Goal: Find contact information: Find contact information

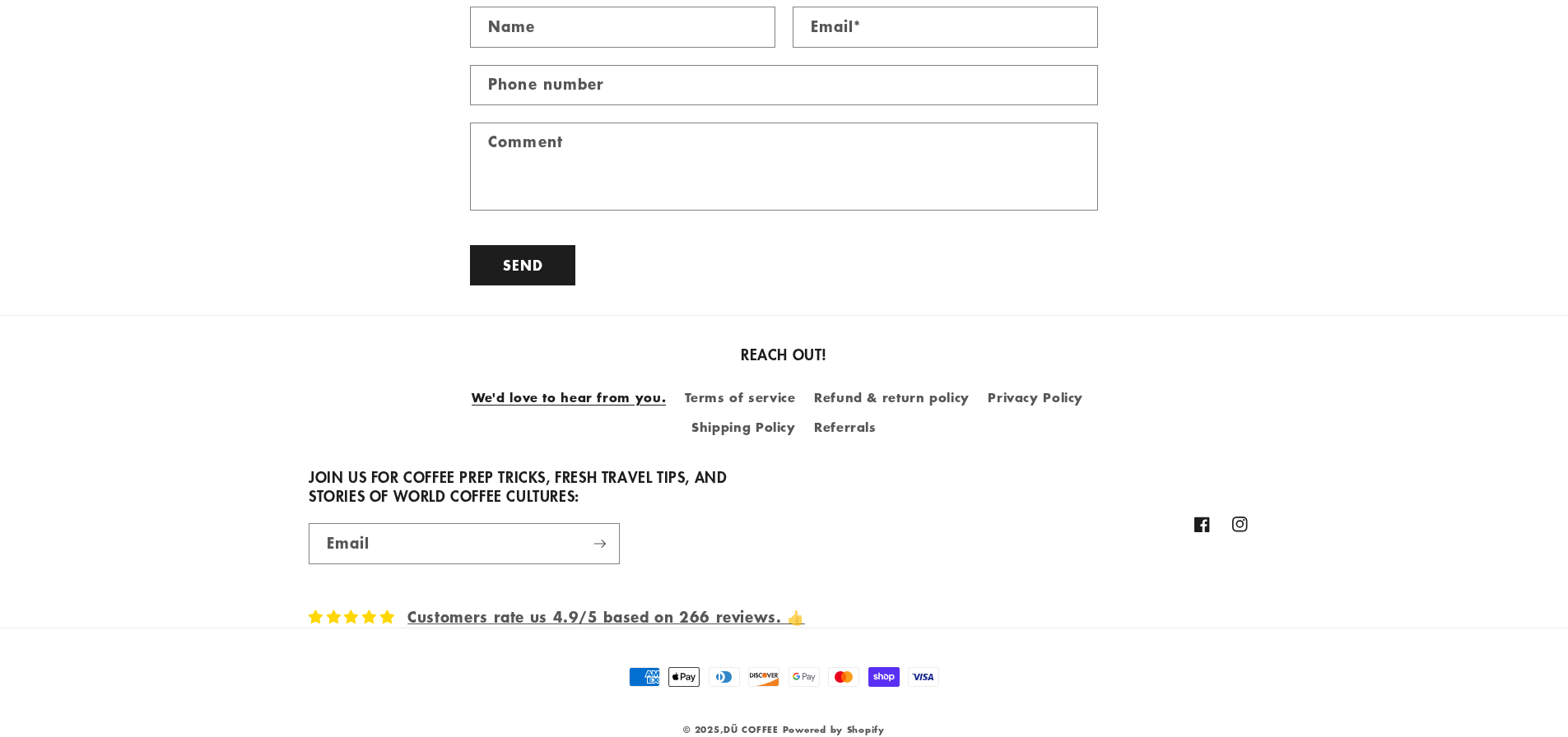
scroll to position [1589, 0]
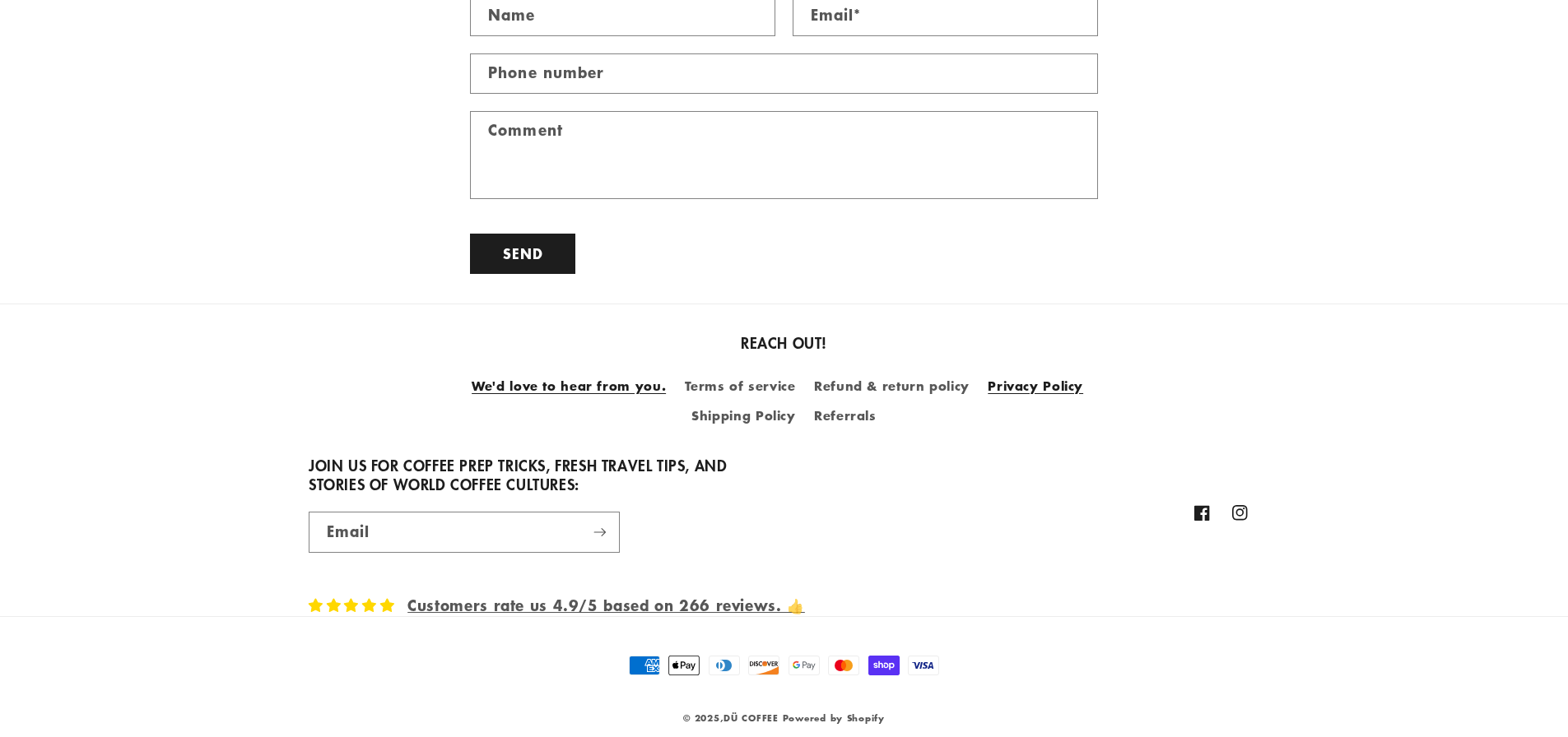
drag, startPoint x: 879, startPoint y: 373, endPoint x: 1004, endPoint y: 363, distance: 125.4
drag, startPoint x: 1004, startPoint y: 363, endPoint x: 1432, endPoint y: 575, distance: 477.6
click at [1432, 575] on footer "REACH OUT! We'd love to hear from you. Terms of service Refund & return policy …" at bounding box center [784, 530] width 1568 height 453
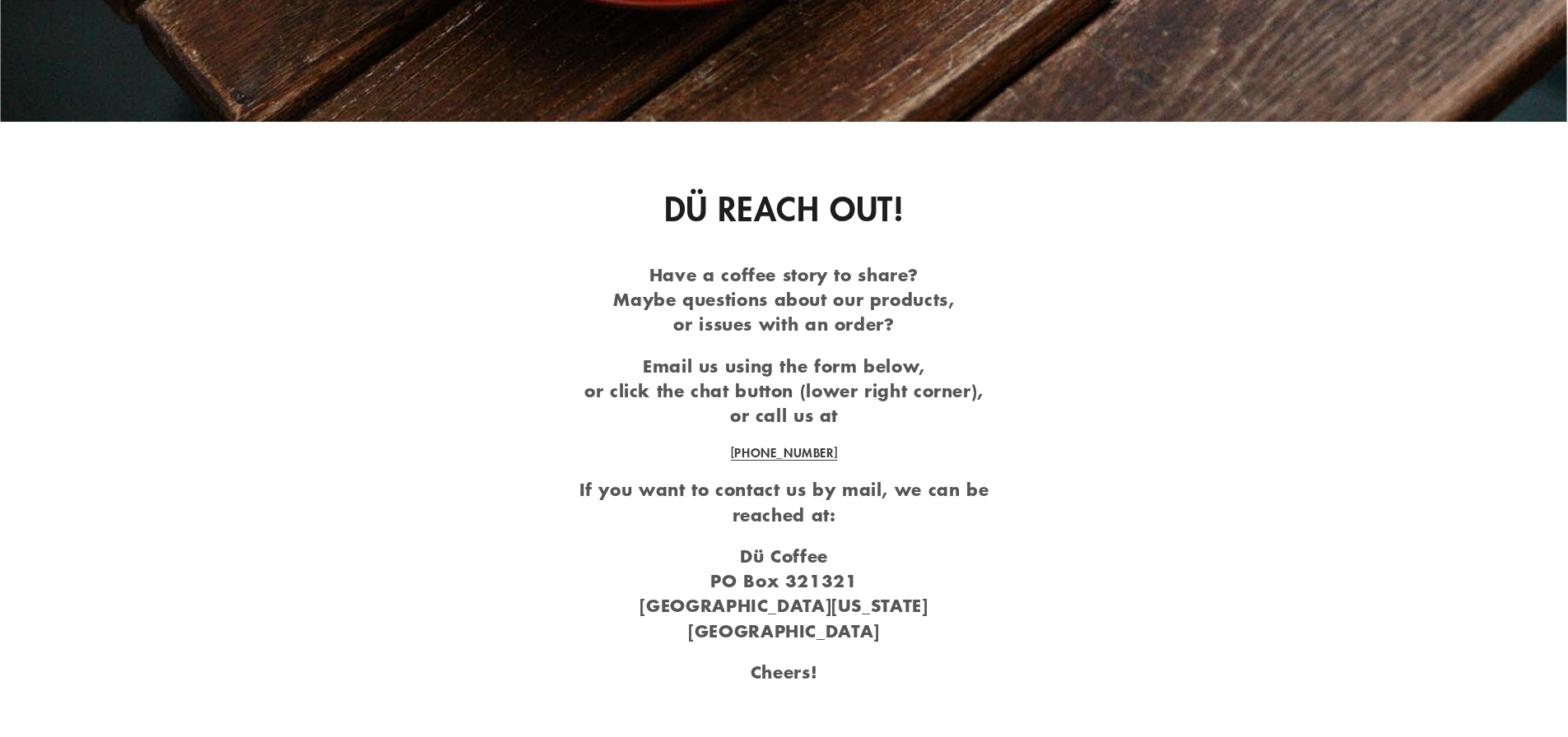
scroll to position [931, 0]
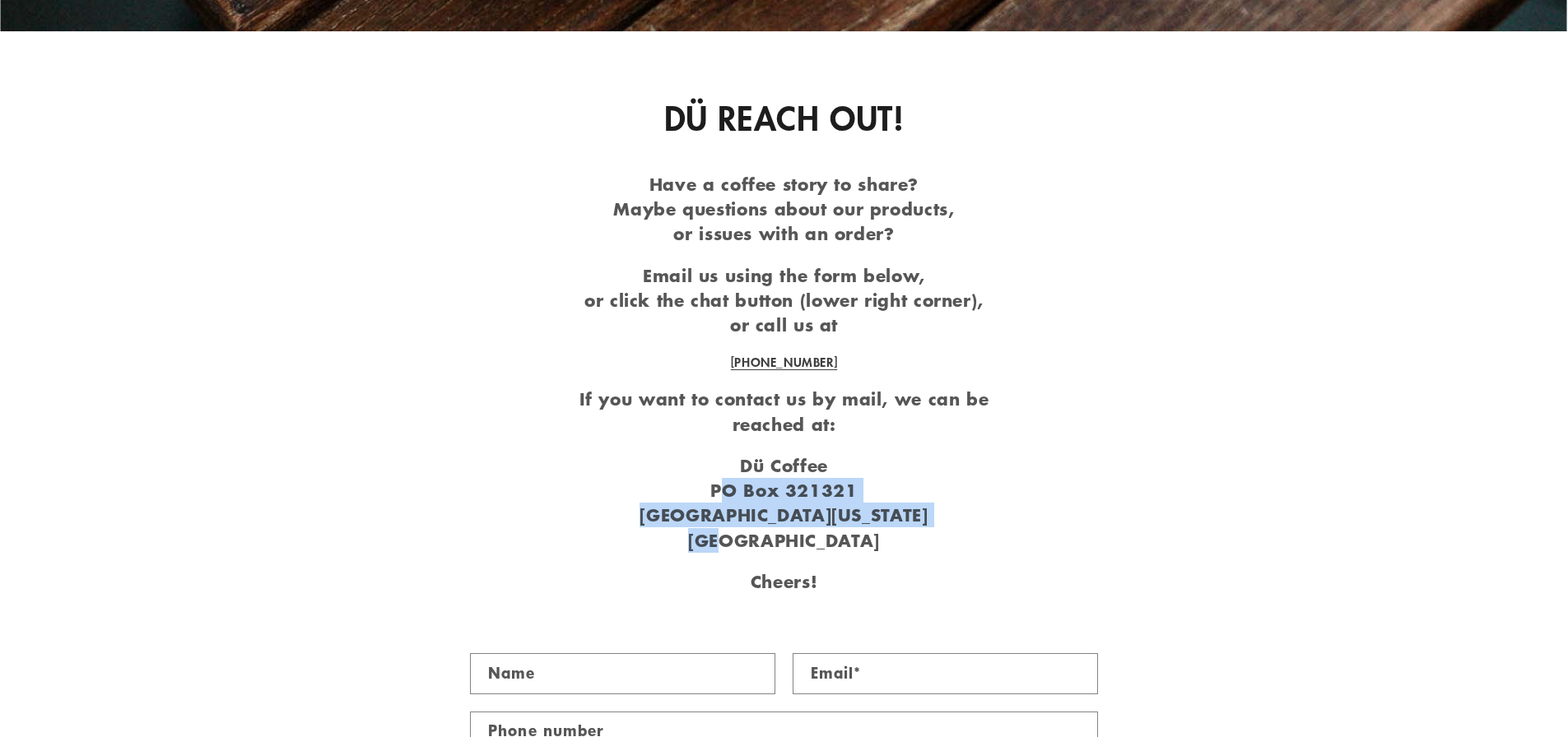
drag, startPoint x: 941, startPoint y: 520, endPoint x: 728, endPoint y: 505, distance: 213.5
click at [728, 505] on p "Dü Coffee PO Box 321321 Los Gatos, California 95032 USA" at bounding box center [784, 503] width 471 height 100
drag, startPoint x: 713, startPoint y: 499, endPoint x: 889, endPoint y: 523, distance: 177.6
click at [889, 523] on p "Dü Coffee PO Box 321321 Los Gatos, California 95032 USA" at bounding box center [784, 503] width 471 height 100
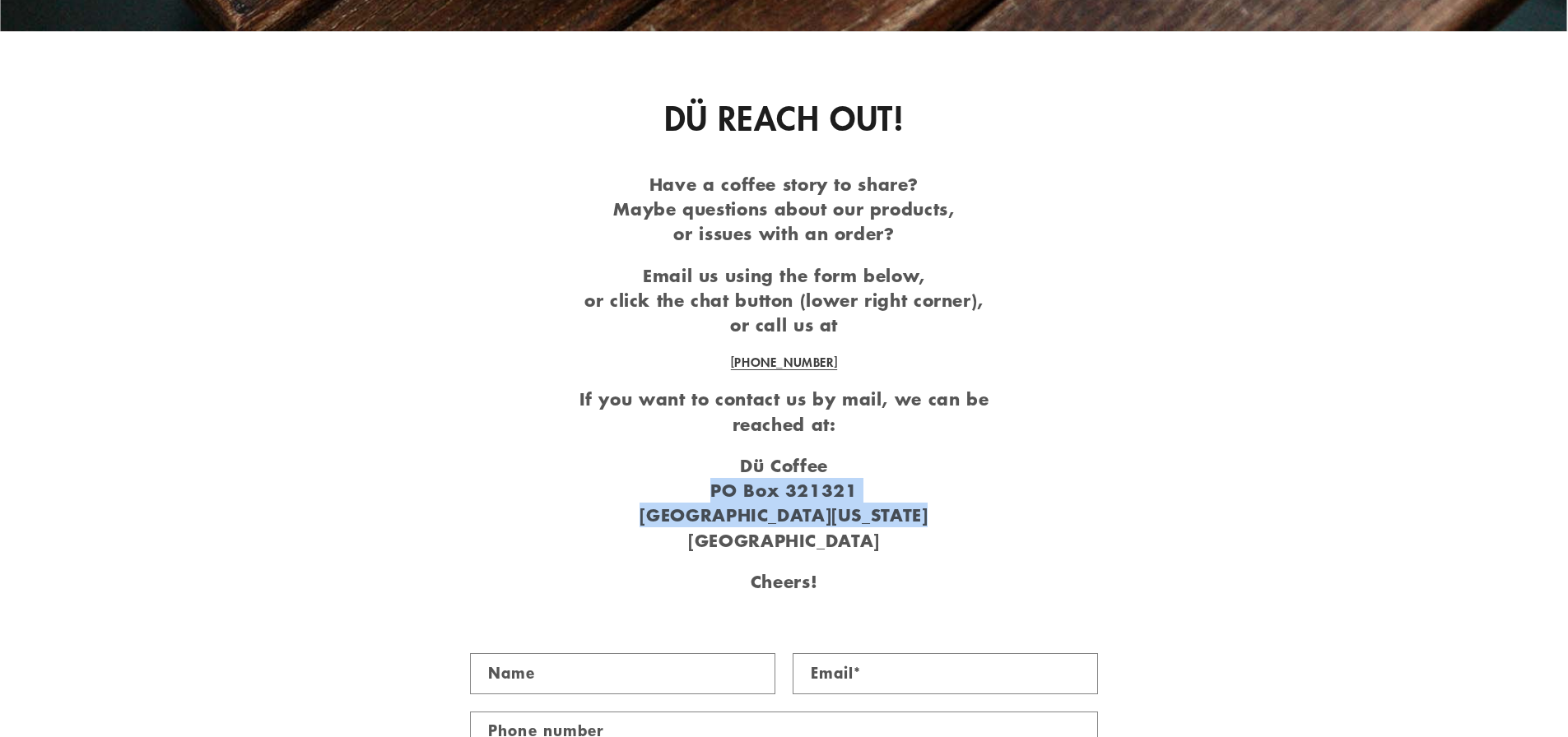
copy p "PO Box 321321 Los Gatos, California 95032"
